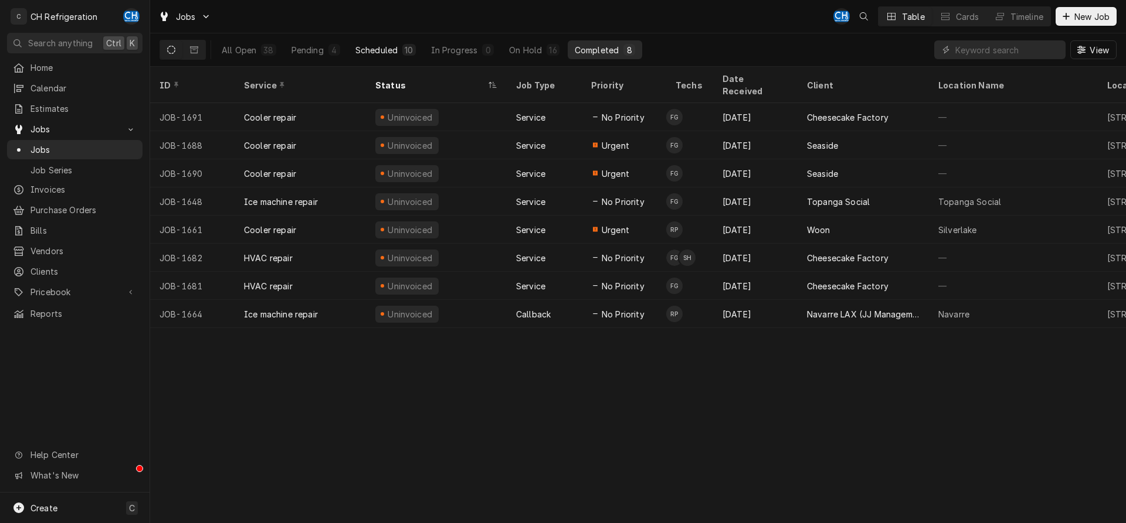
click at [389, 51] on div "Scheduled" at bounding box center [376, 50] width 42 height 12
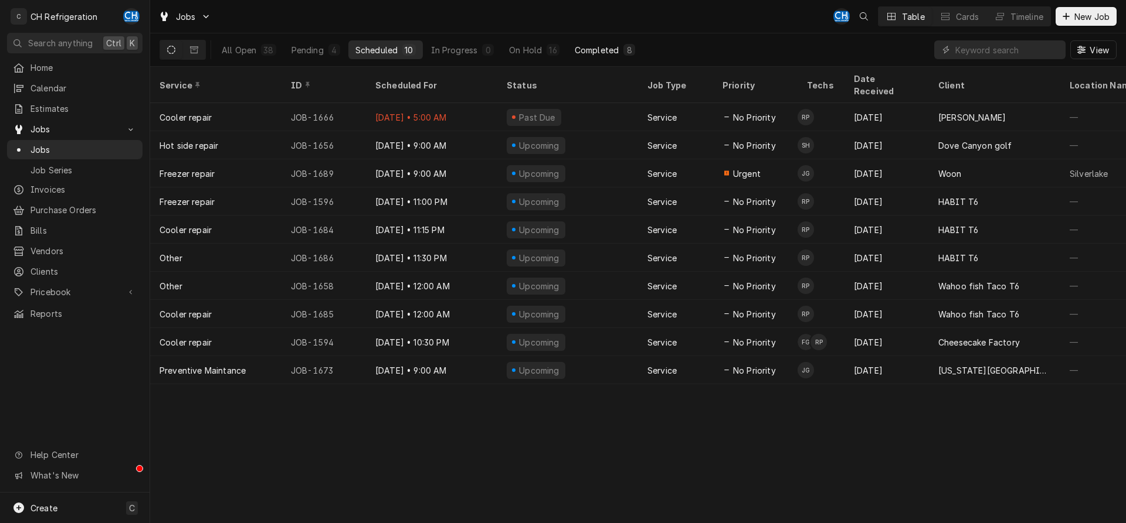
click at [610, 46] on div "Completed" at bounding box center [596, 50] width 44 height 12
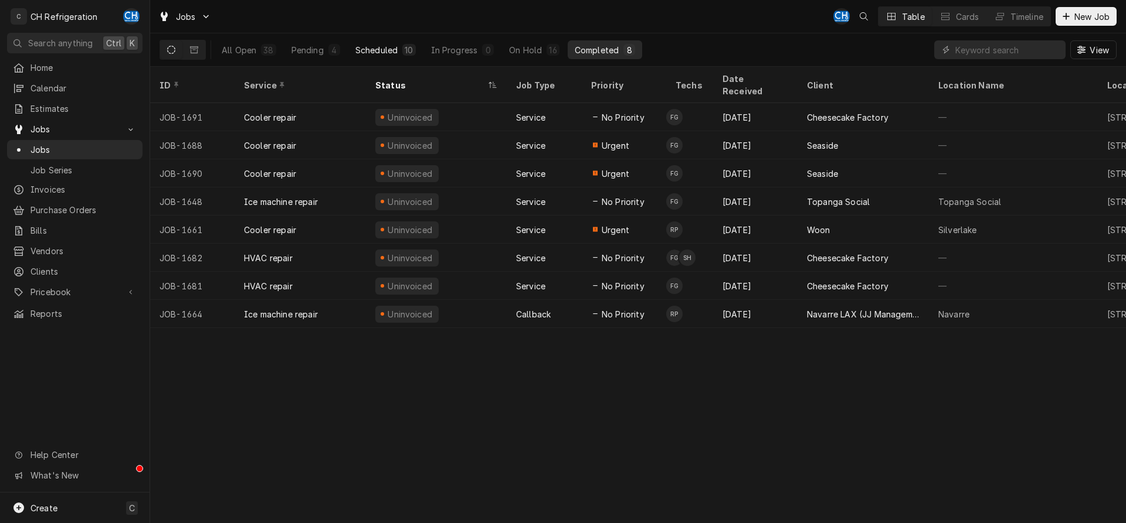
click at [383, 47] on div "Scheduled" at bounding box center [376, 50] width 42 height 12
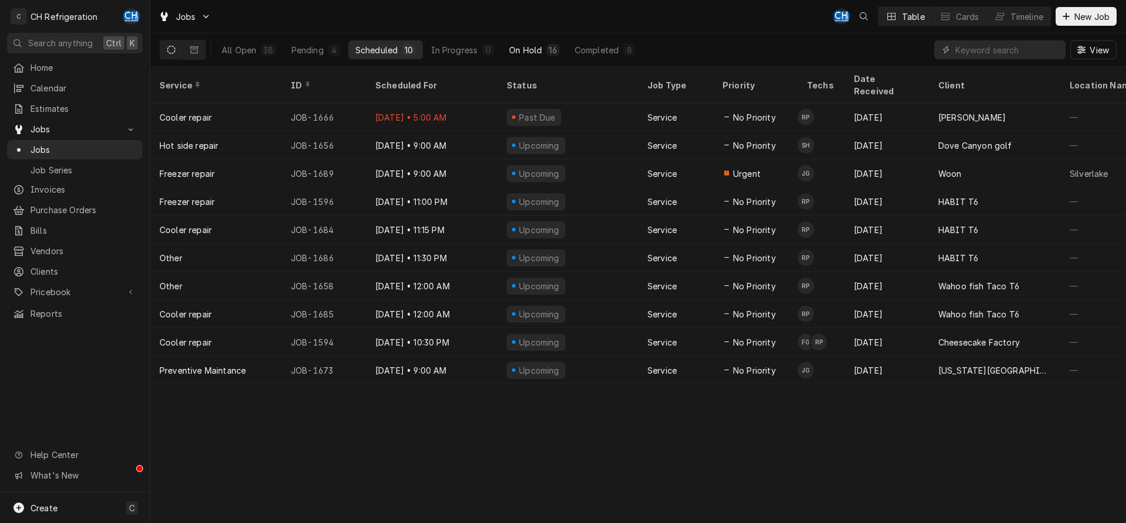
click at [540, 55] on div "On Hold" at bounding box center [525, 50] width 33 height 12
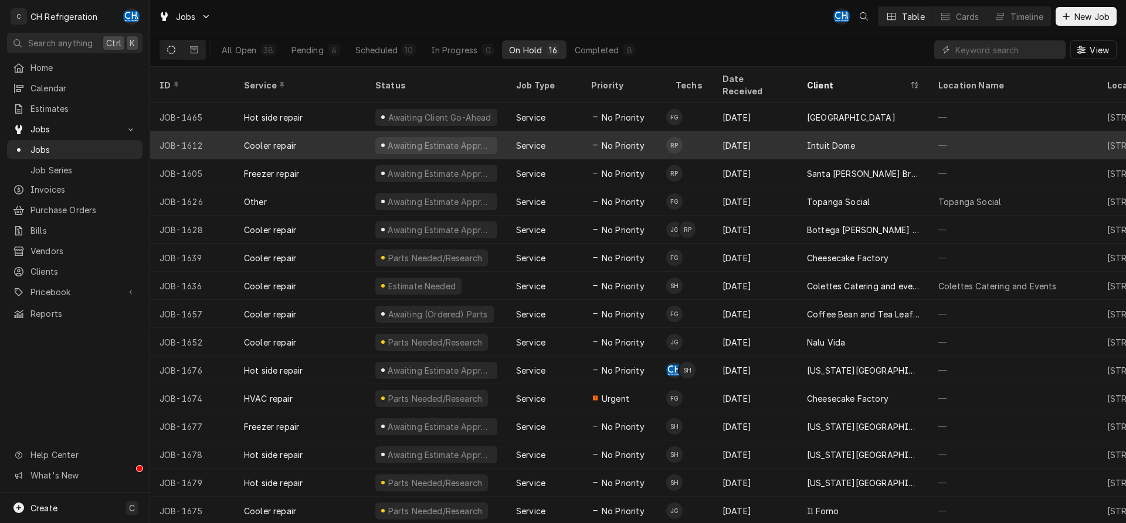
click at [813, 138] on div "Intuit Dome" at bounding box center [862, 145] width 131 height 28
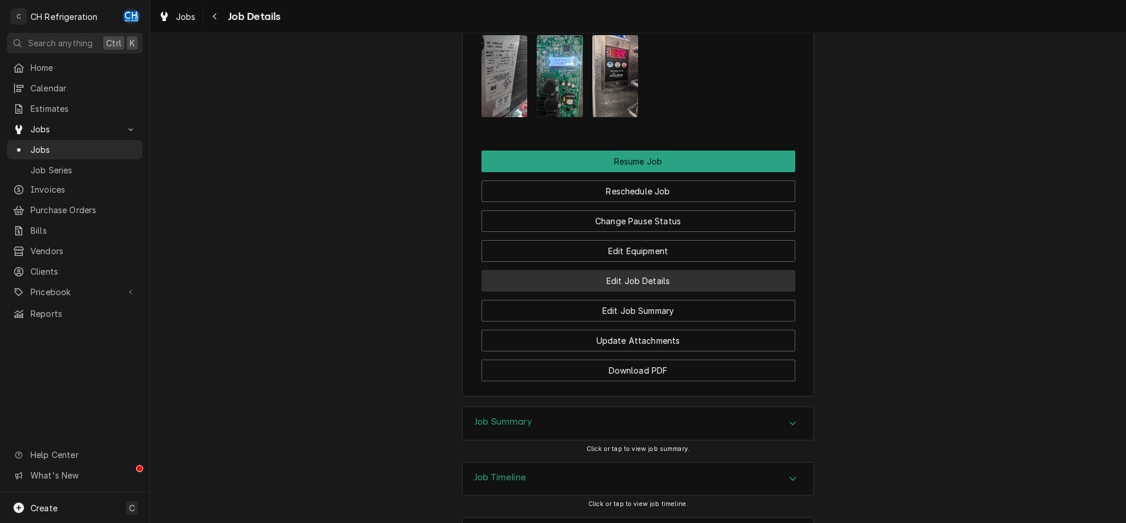
scroll to position [1202, 0]
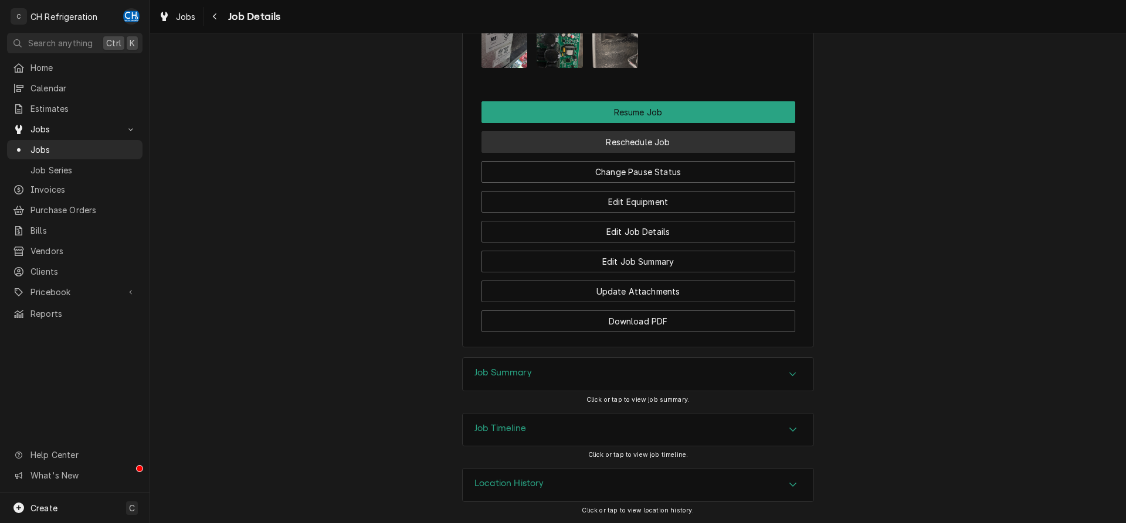
click at [648, 142] on button "Reschedule Job" at bounding box center [638, 142] width 314 height 22
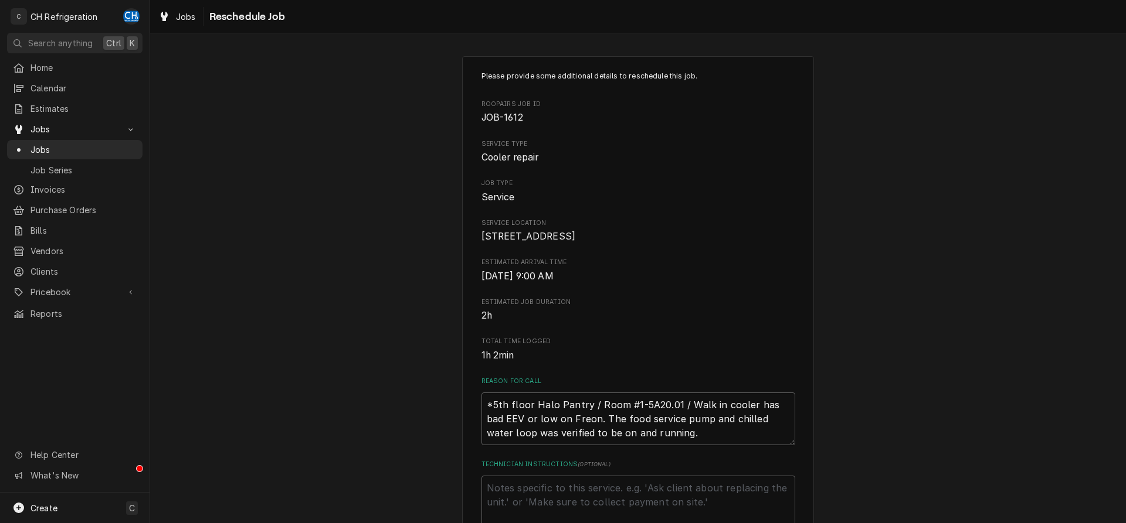
scroll to position [339, 0]
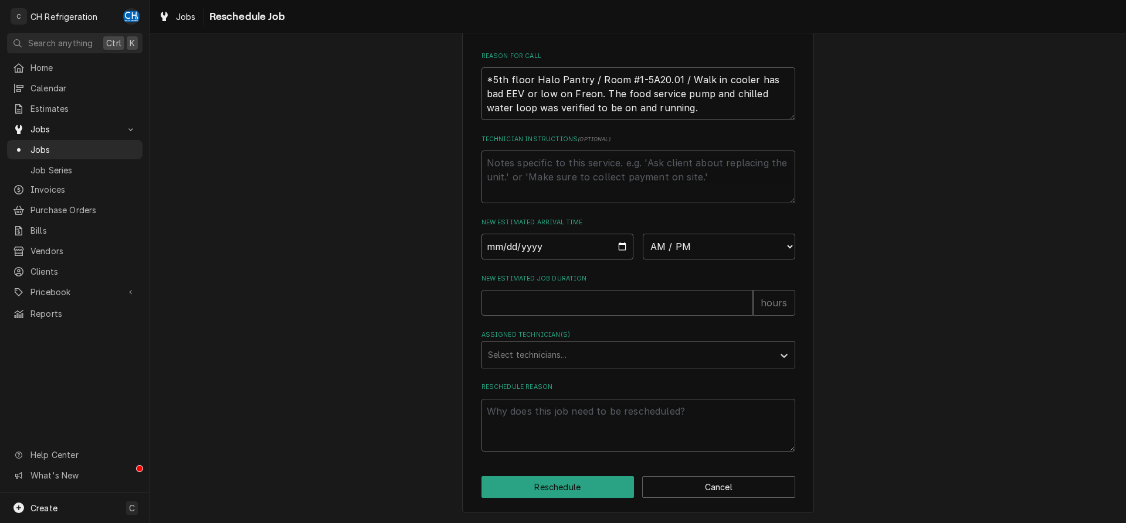
click at [620, 242] on input "Date" at bounding box center [557, 247] width 152 height 26
type input "2025-08-11"
type textarea "x"
click at [659, 259] on div "Please provide some additional details to reschedule this job. Roopairs Job ID …" at bounding box center [638, 99] width 314 height 706
click at [642, 234] on select "AM / PM 6:00 AM 6:15 AM 6:30 AM 6:45 AM 7:00 AM 7:15 AM 7:30 AM 7:45 AM 8:00 AM…" at bounding box center [718, 247] width 152 height 26
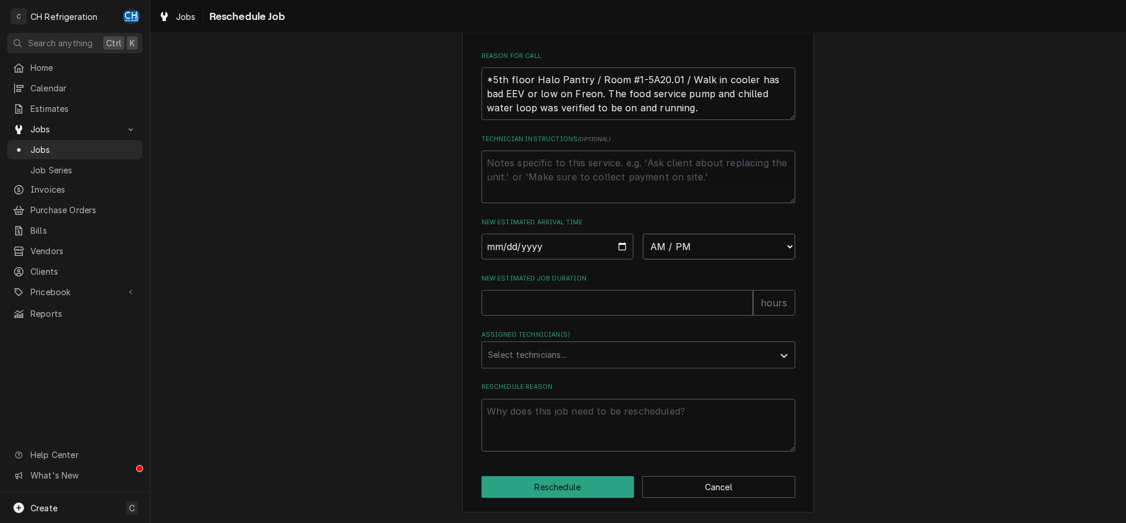
select select "09:30:00"
click option "9:30 AM" at bounding box center [0, 0] width 0 height 0
click at [613, 310] on input "New Estimated Job Duration" at bounding box center [616, 303] width 271 height 26
type textarea "x"
type input "2"
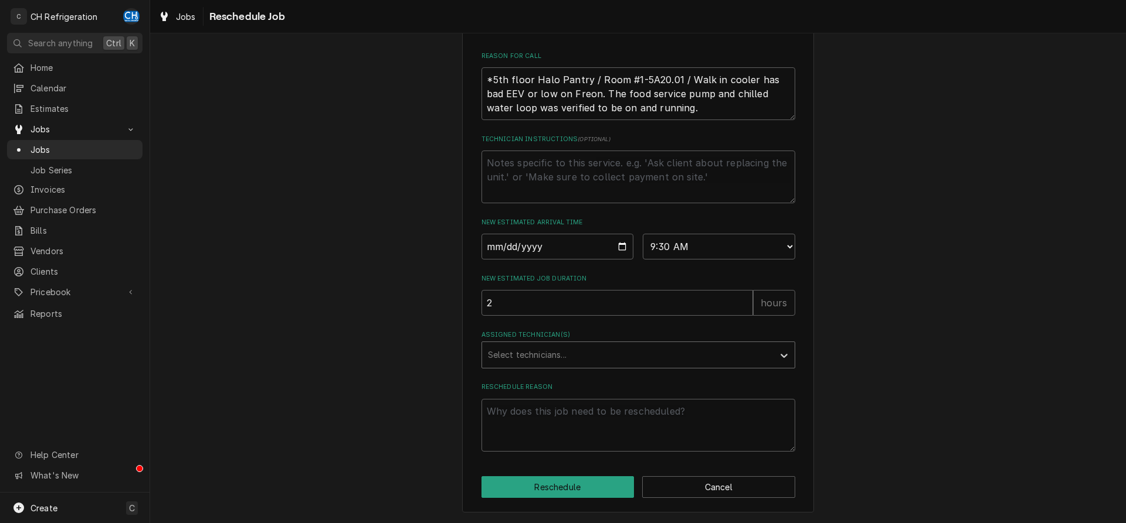
click at [573, 362] on div "Assigned Technician(s)" at bounding box center [628, 355] width 280 height 21
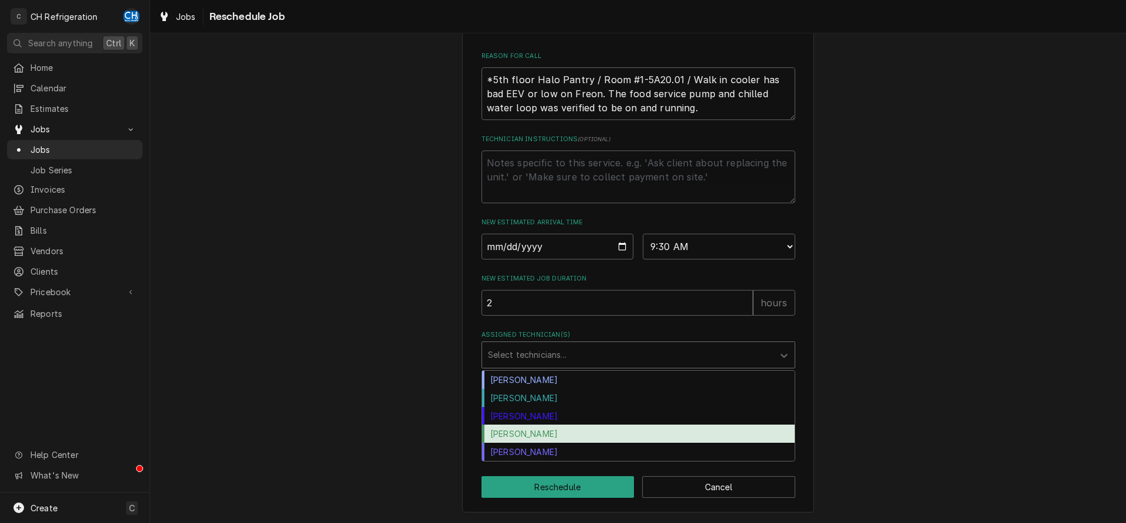
click at [553, 429] on div "Ruben Perez" at bounding box center [638, 434] width 312 height 18
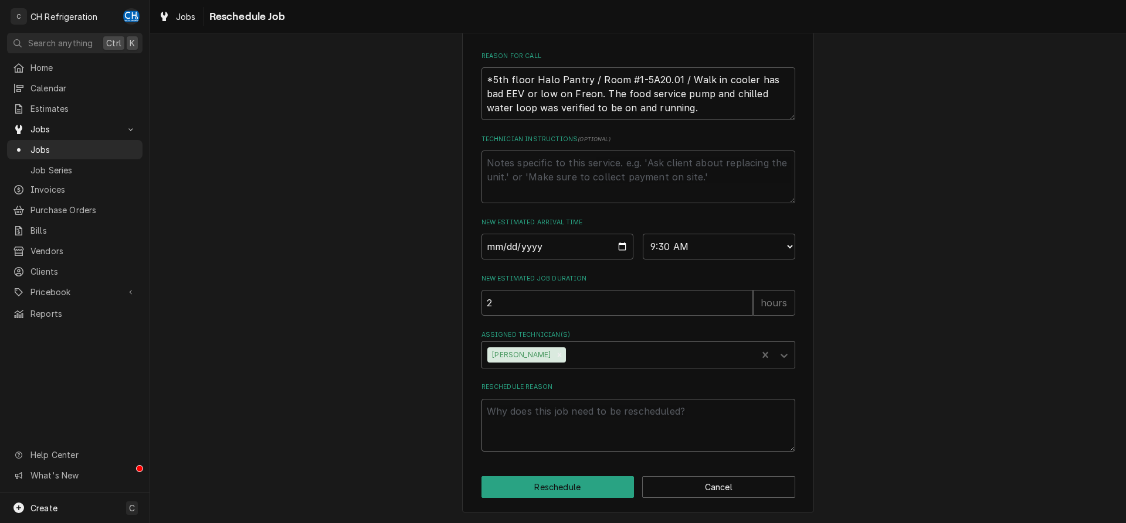
click at [561, 421] on textarea "Reschedule Reason" at bounding box center [638, 425] width 314 height 53
type textarea "x"
type textarea "p"
type textarea "x"
type textarea "pa"
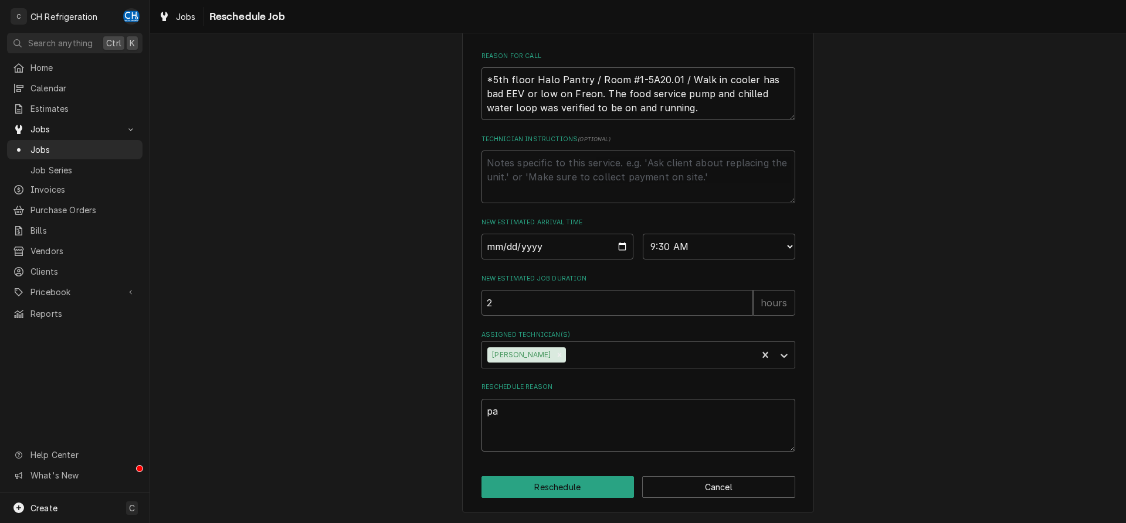
type textarea "x"
type textarea "par"
type textarea "x"
type textarea "part"
type textarea "x"
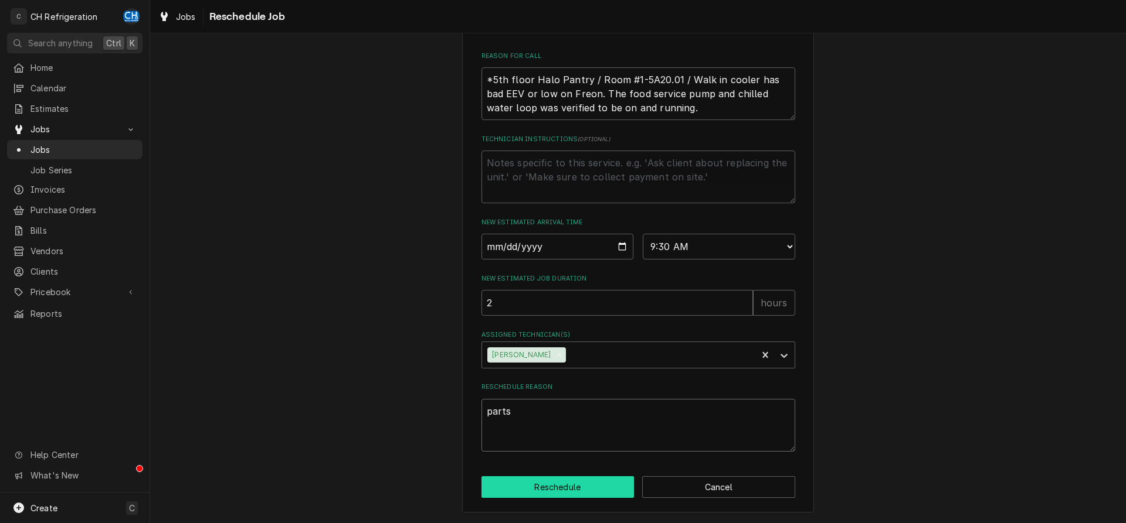
type textarea "parts"
click at [582, 479] on button "Reschedule" at bounding box center [557, 488] width 153 height 22
type textarea "x"
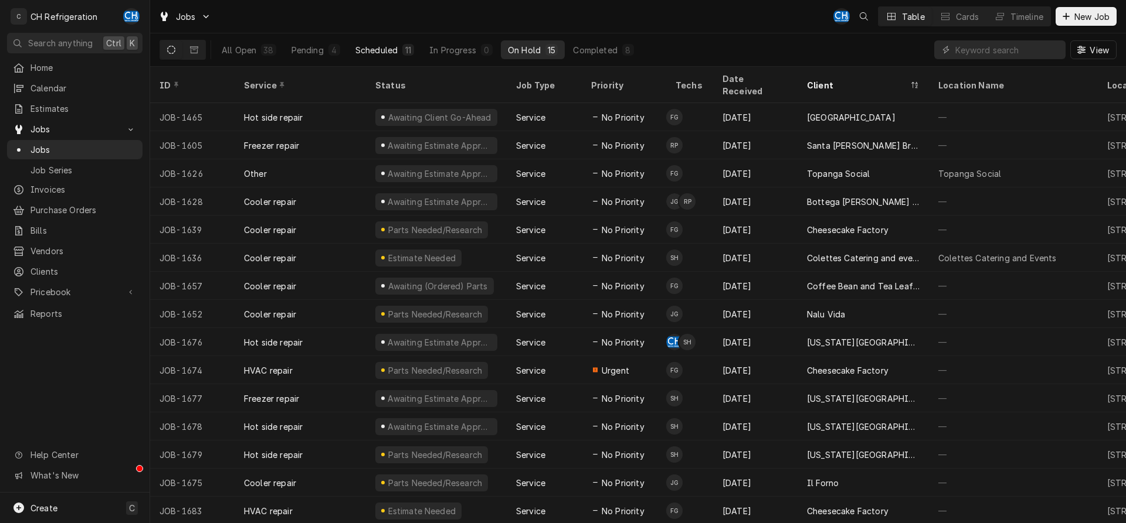
click at [383, 45] on div "Scheduled" at bounding box center [376, 50] width 42 height 12
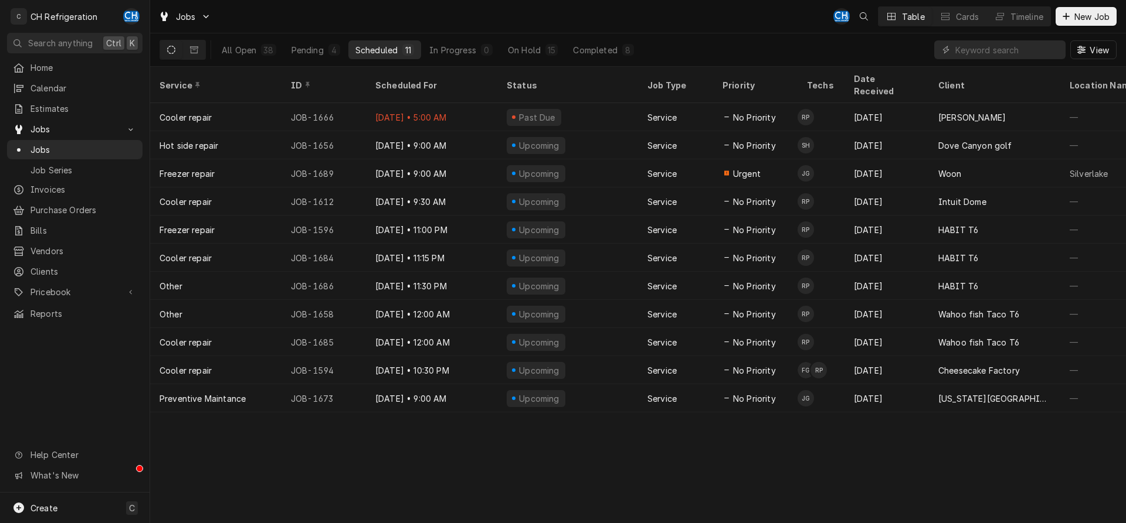
click at [387, 42] on button "Scheduled 11" at bounding box center [384, 49] width 73 height 19
click at [461, 56] on button "In Progress 0" at bounding box center [460, 49] width 77 height 19
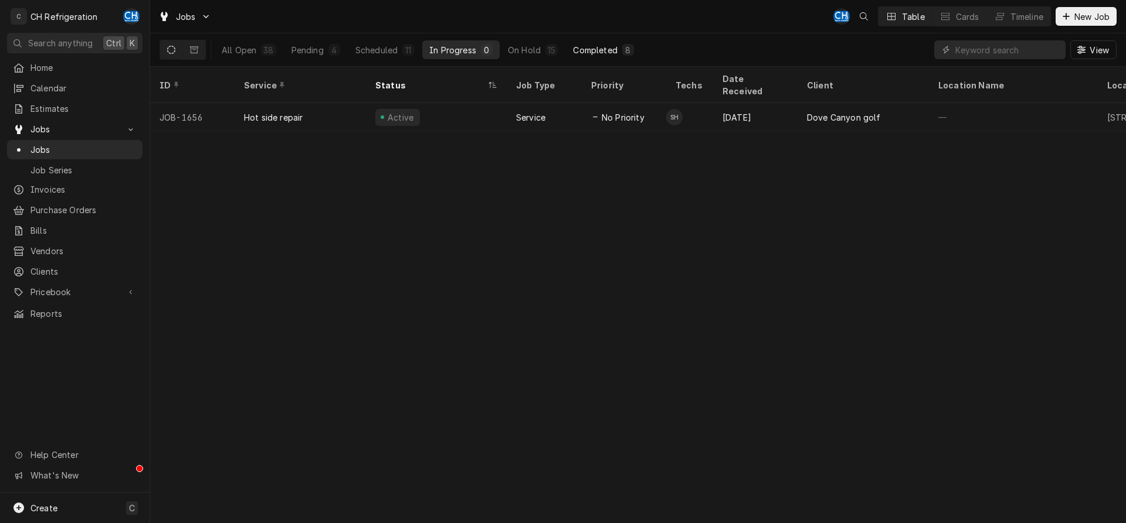
click at [616, 44] on div "Completed" at bounding box center [595, 50] width 44 height 12
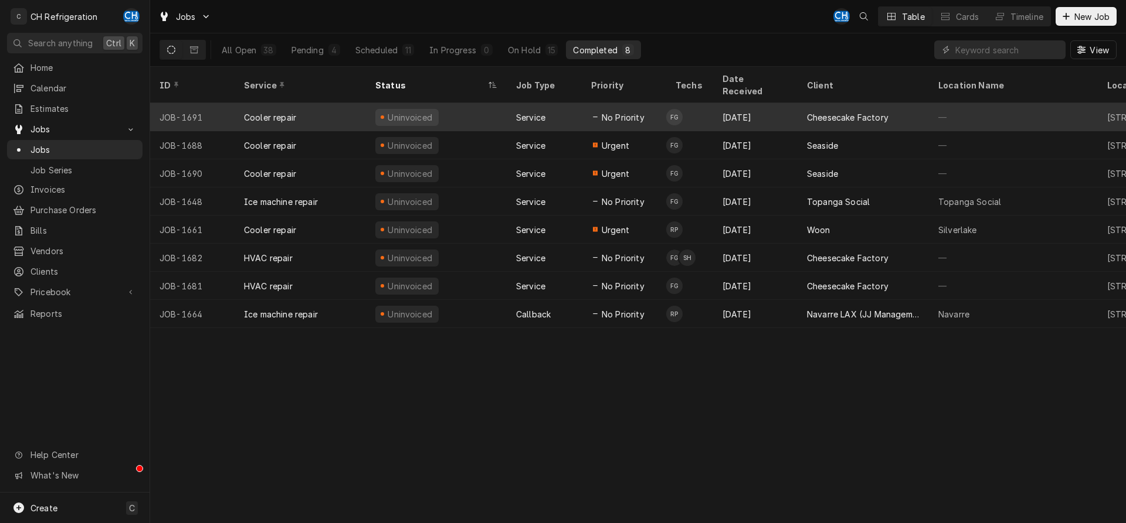
click at [628, 111] on span "No Priority" at bounding box center [622, 117] width 43 height 12
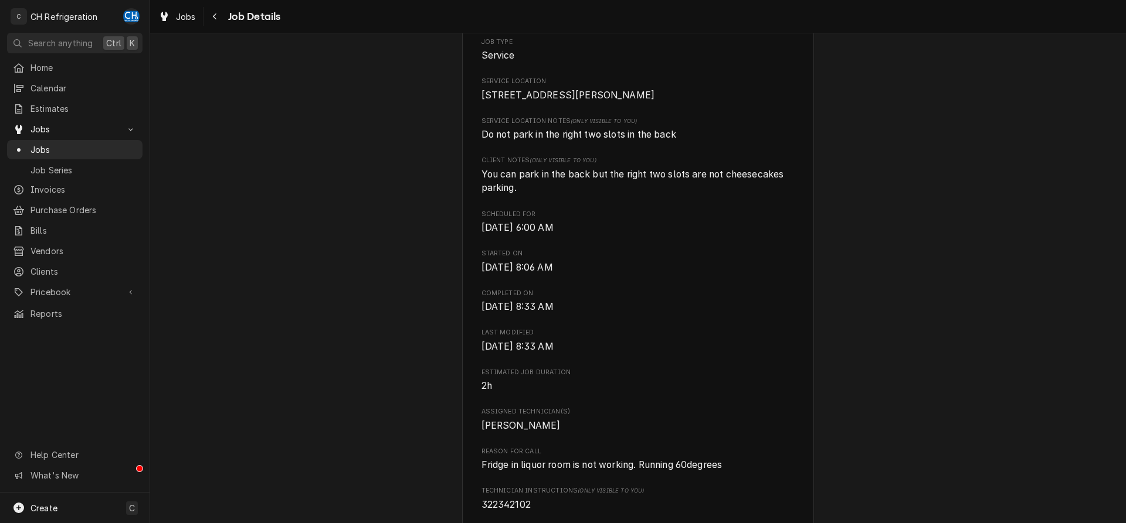
scroll to position [419, 0]
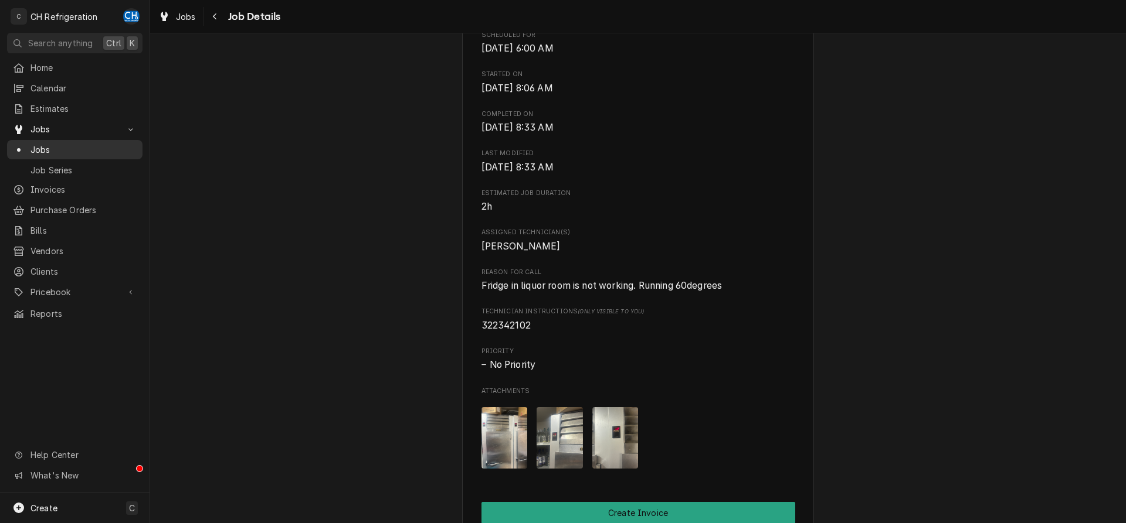
click at [30, 145] on div "Jobs" at bounding box center [75, 150] width 124 height 12
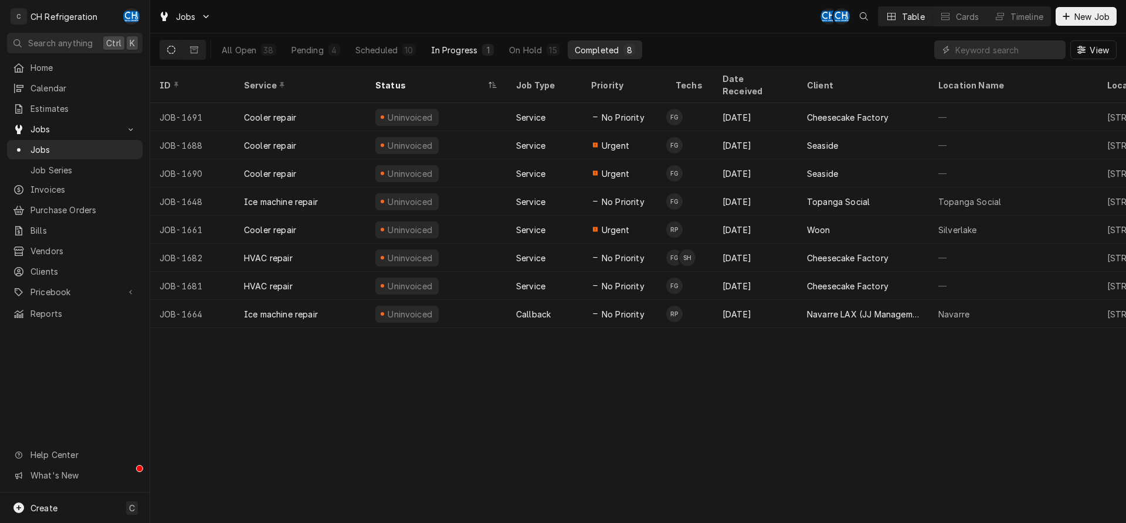
click at [483, 40] on button "In Progress 1" at bounding box center [462, 49] width 77 height 19
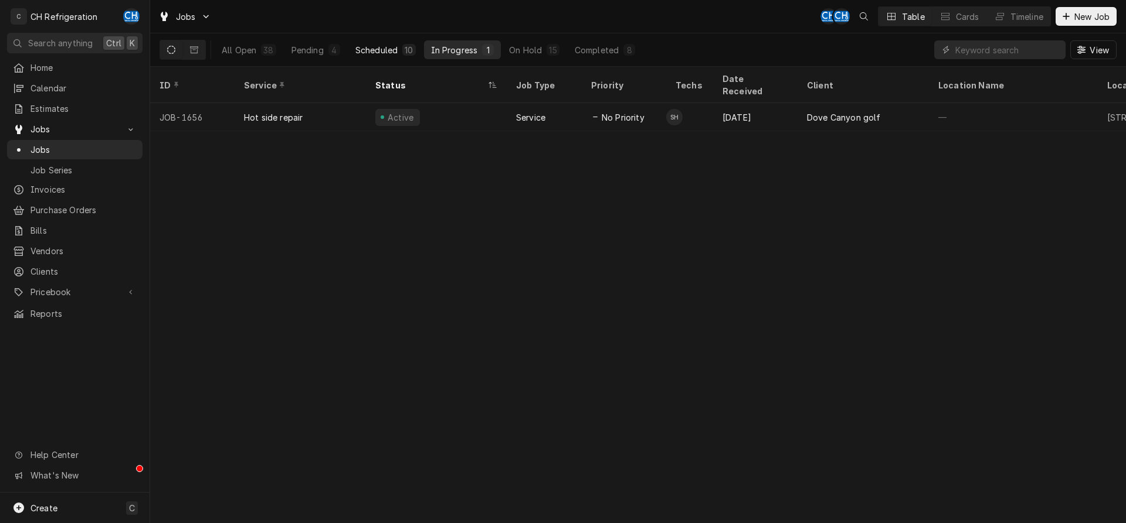
click at [393, 45] on div "Scheduled" at bounding box center [376, 50] width 42 height 12
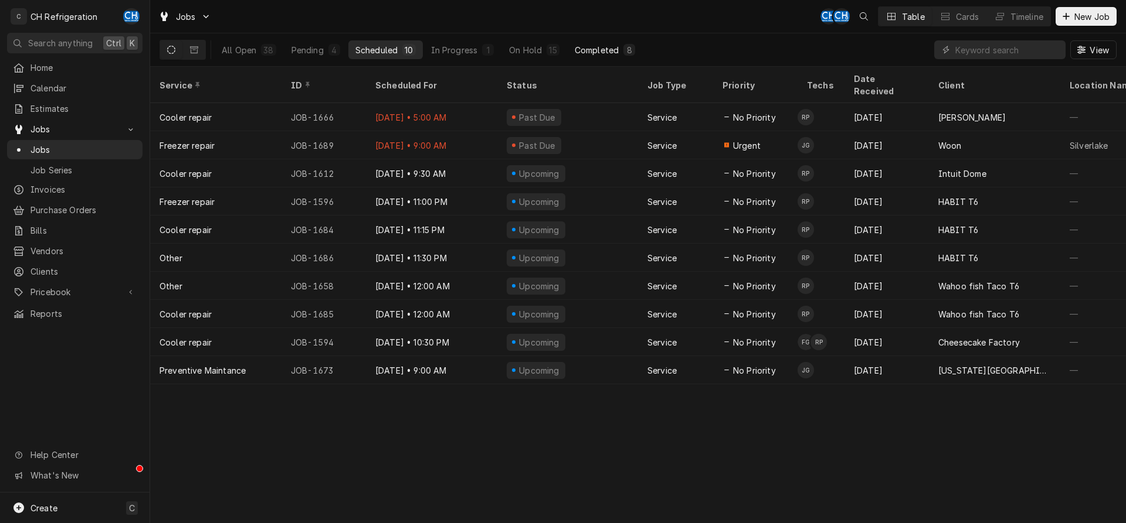
click at [624, 44] on div "8" at bounding box center [629, 50] width 12 height 12
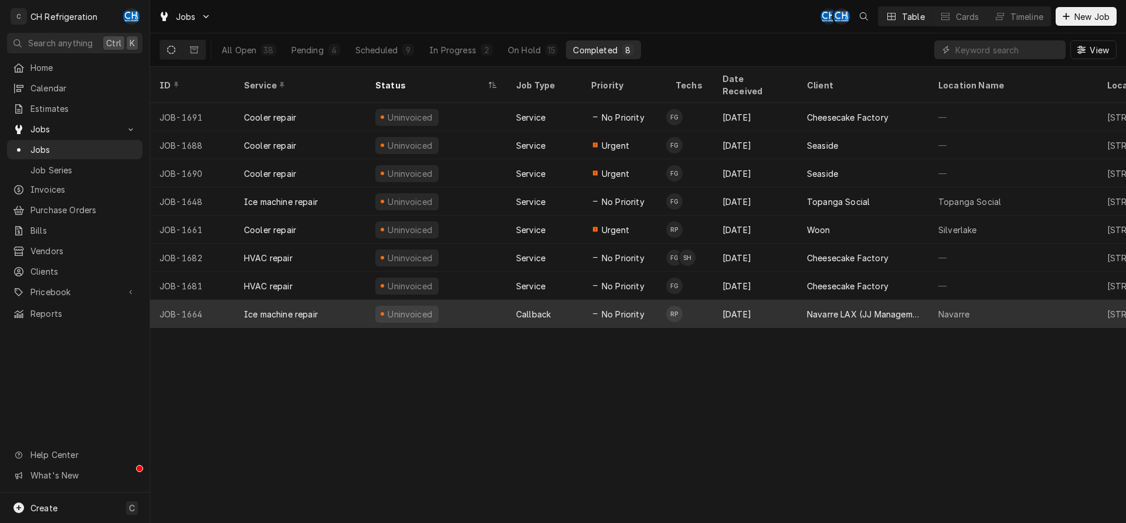
click at [876, 300] on div "Navarre LAX (JJ Management LLC)" at bounding box center [862, 314] width 131 height 28
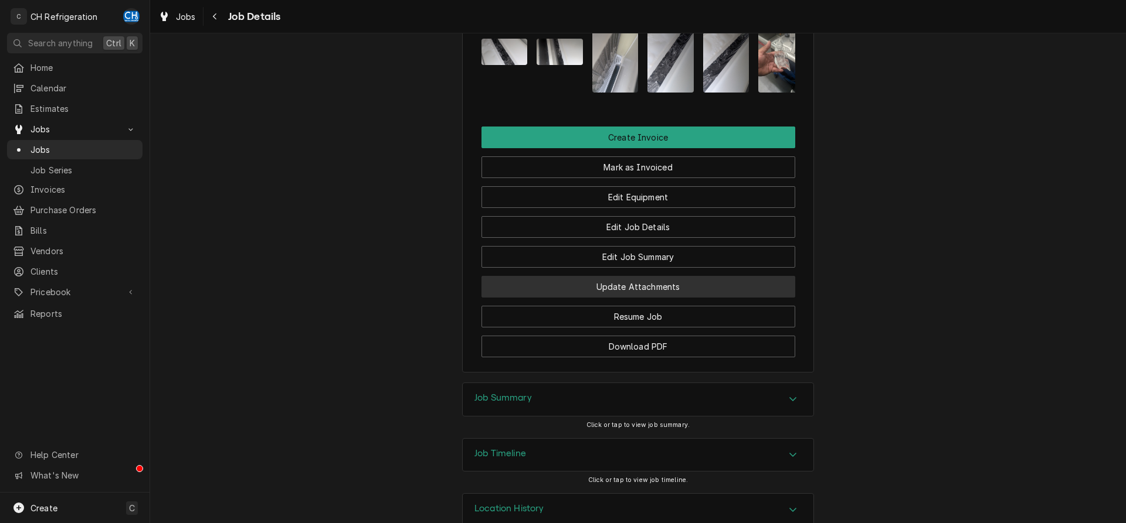
scroll to position [1046, 0]
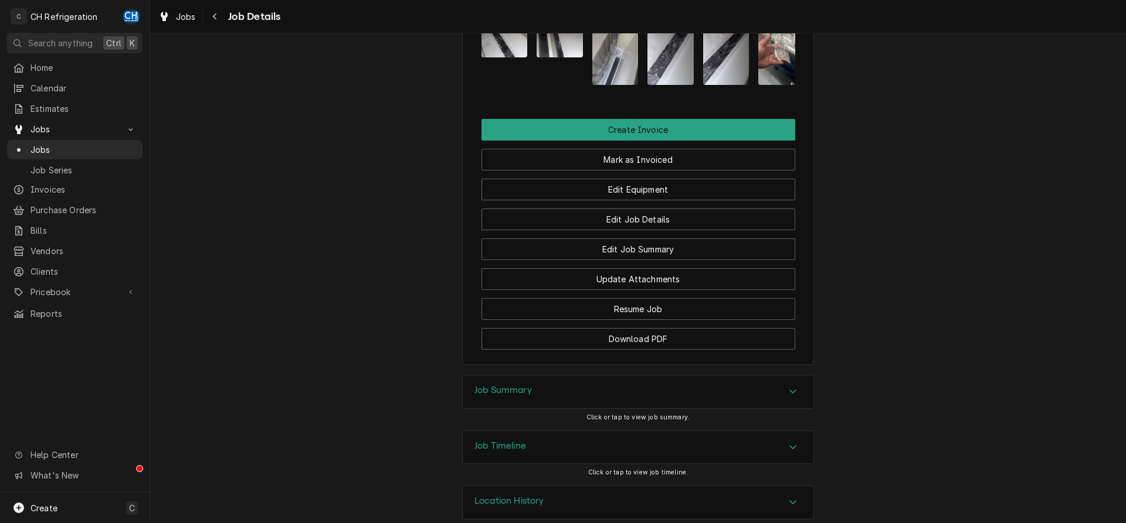
click at [623, 378] on div "Job Summary" at bounding box center [638, 392] width 351 height 33
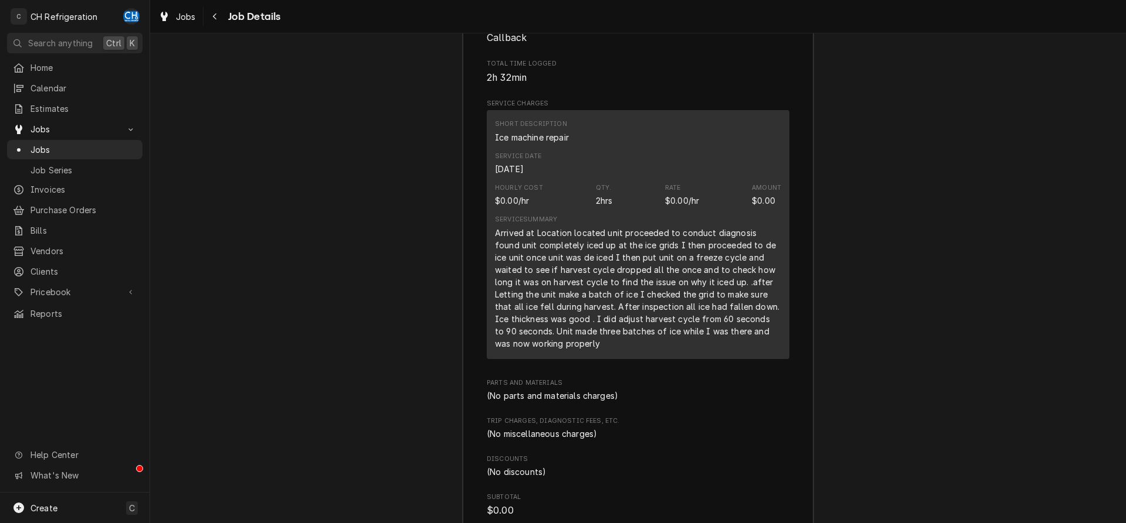
scroll to position [1481, 0]
